Goal: Task Accomplishment & Management: Manage account settings

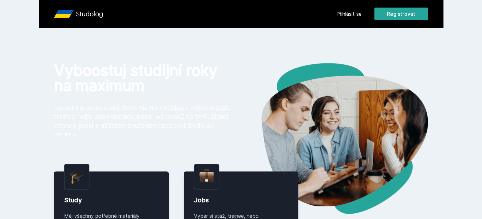
click at [428, 12] on button "Registrovat" at bounding box center [401, 14] width 54 height 13
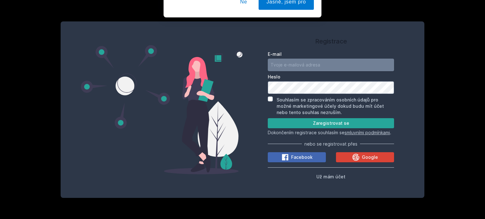
click at [342, 64] on input "E-mail" at bounding box center [331, 65] width 126 height 13
type input "[EMAIL_ADDRESS][DOMAIN_NAME]"
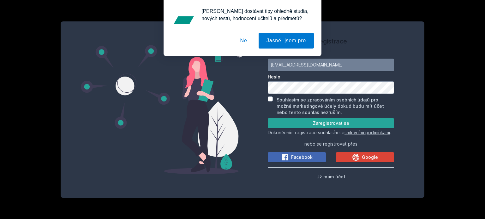
click at [248, 39] on button "Ne" at bounding box center [243, 41] width 23 height 16
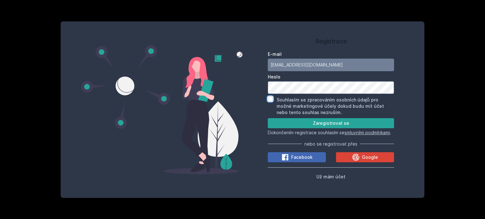
click at [270, 97] on input "Souhlasím se zpracováním osobních údajů pro možné marketingové účely dokud budu…" at bounding box center [270, 99] width 5 height 5
checkbox input "true"
click at [279, 118] on button "Zaregistrovat se" at bounding box center [331, 123] width 126 height 10
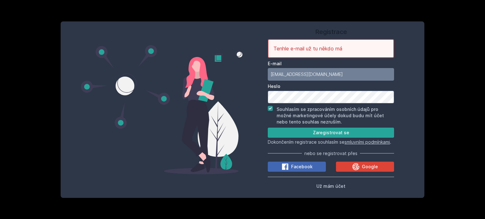
click at [450, 45] on div "Registrace Tenhle e-mail už tu někdo má E-mail kristynka.rumlenka@seznam.cz Hes…" at bounding box center [242, 109] width 485 height 219
click at [330, 190] on button "Už mám účet" at bounding box center [330, 186] width 29 height 8
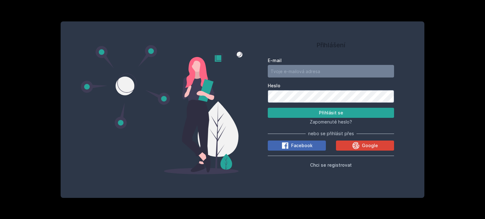
click at [317, 64] on div "E-mail" at bounding box center [331, 67] width 126 height 20
click at [316, 71] on input "E-mail" at bounding box center [331, 71] width 126 height 13
type input "[EMAIL_ADDRESS][DOMAIN_NAME]"
click at [326, 123] on span "Zapomenuté heslo?" at bounding box center [331, 121] width 42 height 5
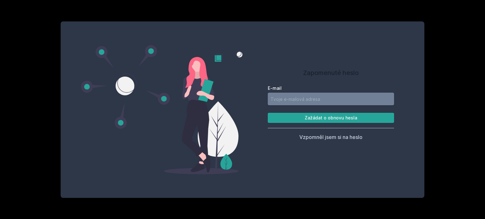
click at [333, 98] on input "E-mail" at bounding box center [331, 99] width 126 height 13
type input "[EMAIL_ADDRESS][DOMAIN_NAME]"
click at [335, 121] on button "Zažádat o obnovu hesla" at bounding box center [331, 118] width 126 height 10
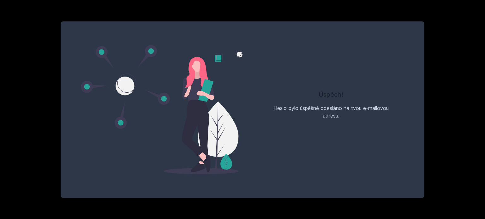
click at [440, 62] on div "Úspěch! Heslo bylo úspěšně odesláno na tvou e-mailovou adresu." at bounding box center [242, 109] width 485 height 219
click at [414, 9] on div "Úspěch! Heslo bylo úspěšně odesláno na tvou e-mailovou adresu." at bounding box center [242, 109] width 485 height 219
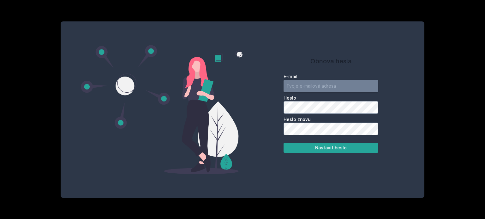
click at [304, 89] on input "email" at bounding box center [330, 86] width 95 height 13
type input "[EMAIL_ADDRESS][DOMAIN_NAME]"
click at [344, 138] on form "E-mail [EMAIL_ADDRESS][DOMAIN_NAME] Heslo Heslo znovu Nastavit heslo" at bounding box center [330, 114] width 95 height 80
click at [367, 151] on button "Nastavit heslo" at bounding box center [330, 148] width 95 height 10
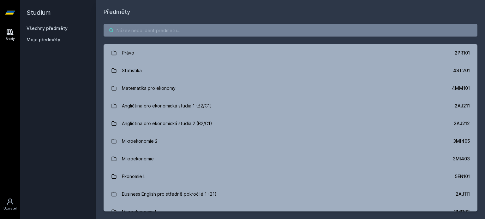
click at [224, 31] on input "search" at bounding box center [291, 30] width 374 height 13
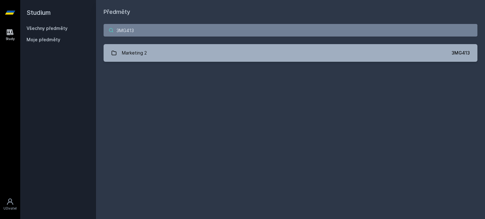
type input "3MG413"
click at [336, 47] on link "Marketing 2 3MG413" at bounding box center [291, 53] width 374 height 18
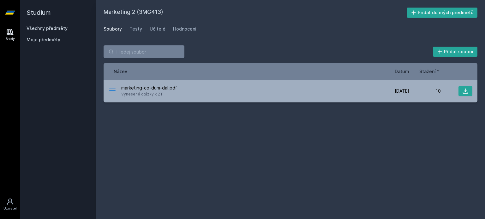
click at [132, 31] on div "Testy" at bounding box center [135, 29] width 13 height 6
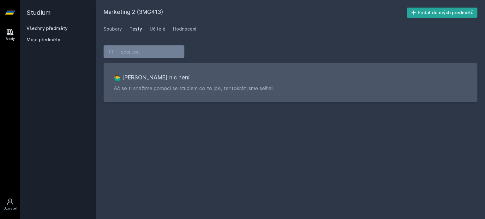
click at [110, 29] on div "Soubory" at bounding box center [113, 29] width 18 height 6
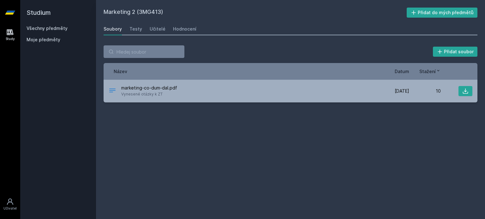
click at [463, 90] on icon at bounding box center [465, 91] width 6 height 6
click at [180, 127] on div "Marketing 2 (3MG413) Přidat do mých předmětů [GEOGRAPHIC_DATA] Testy Učitelé Ho…" at bounding box center [291, 110] width 374 height 204
click at [181, 29] on div "Hodnocení" at bounding box center [184, 29] width 23 height 6
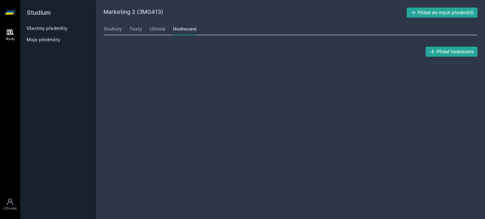
click at [162, 27] on div "Učitelé" at bounding box center [158, 29] width 16 height 6
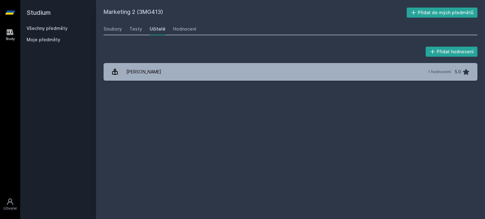
click at [154, 71] on div "[PERSON_NAME]" at bounding box center [143, 72] width 35 height 13
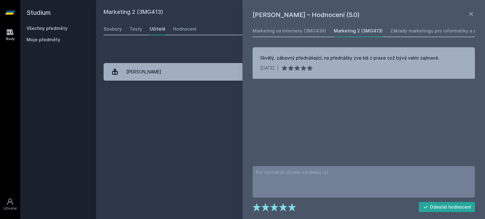
click at [191, 104] on div "Marketing 2 (3MG413) Přidat do mých předmětů [GEOGRAPHIC_DATA] Testy Učitelé Ho…" at bounding box center [291, 110] width 374 height 204
click at [468, 13] on icon at bounding box center [471, 14] width 8 height 8
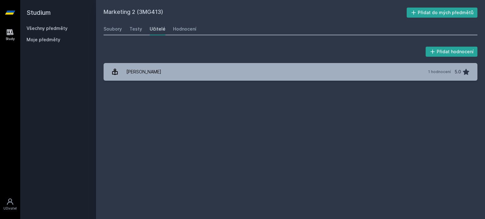
click at [137, 26] on div "Testy" at bounding box center [135, 29] width 13 height 6
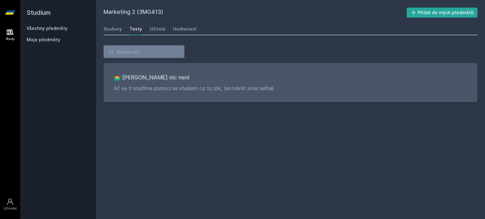
click at [112, 33] on link "Soubory" at bounding box center [113, 29] width 18 height 13
